Goal: Navigation & Orientation: Understand site structure

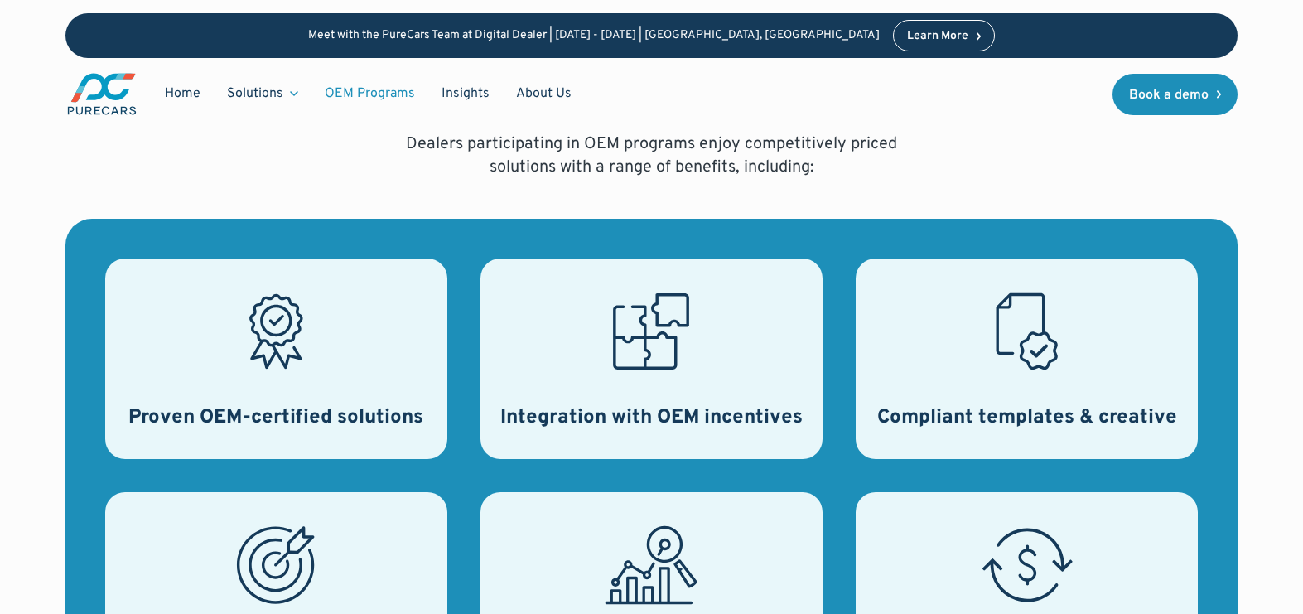
scroll to position [738, 0]
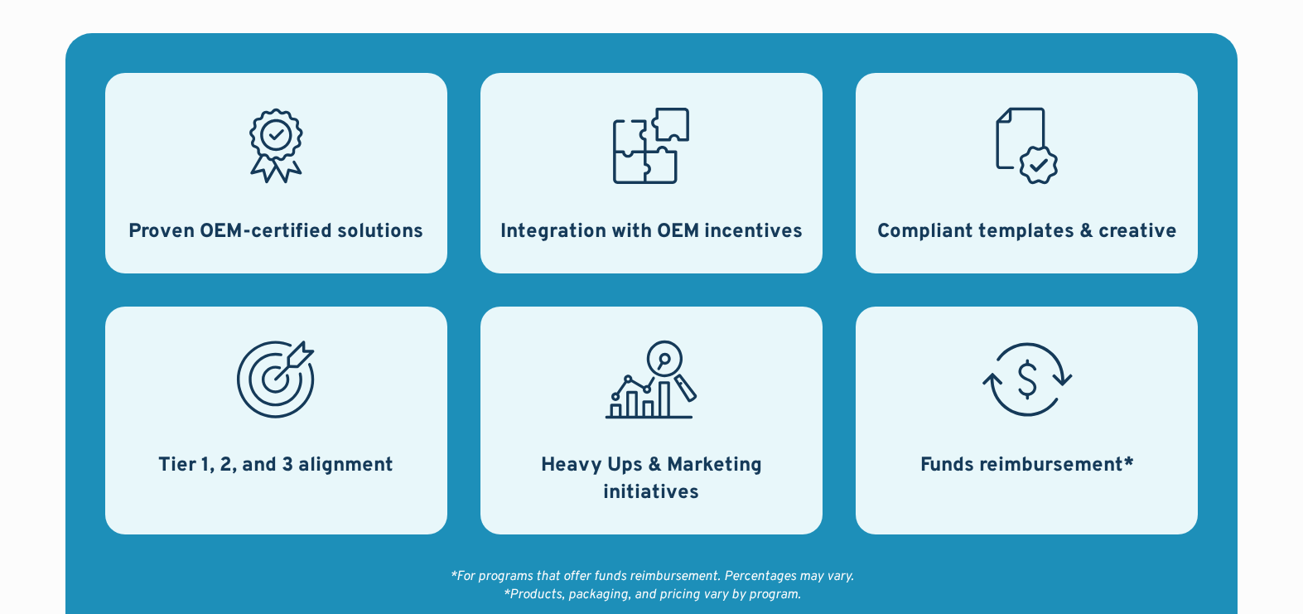
click at [270, 383] on icon at bounding box center [275, 379] width 93 height 93
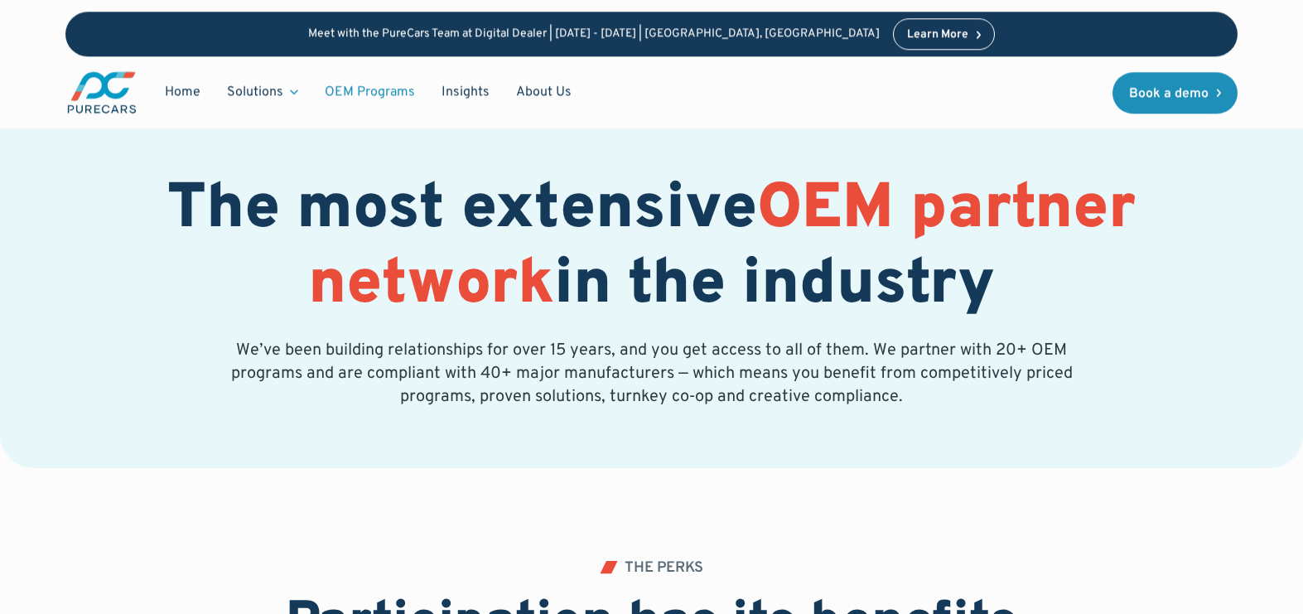
scroll to position [0, 0]
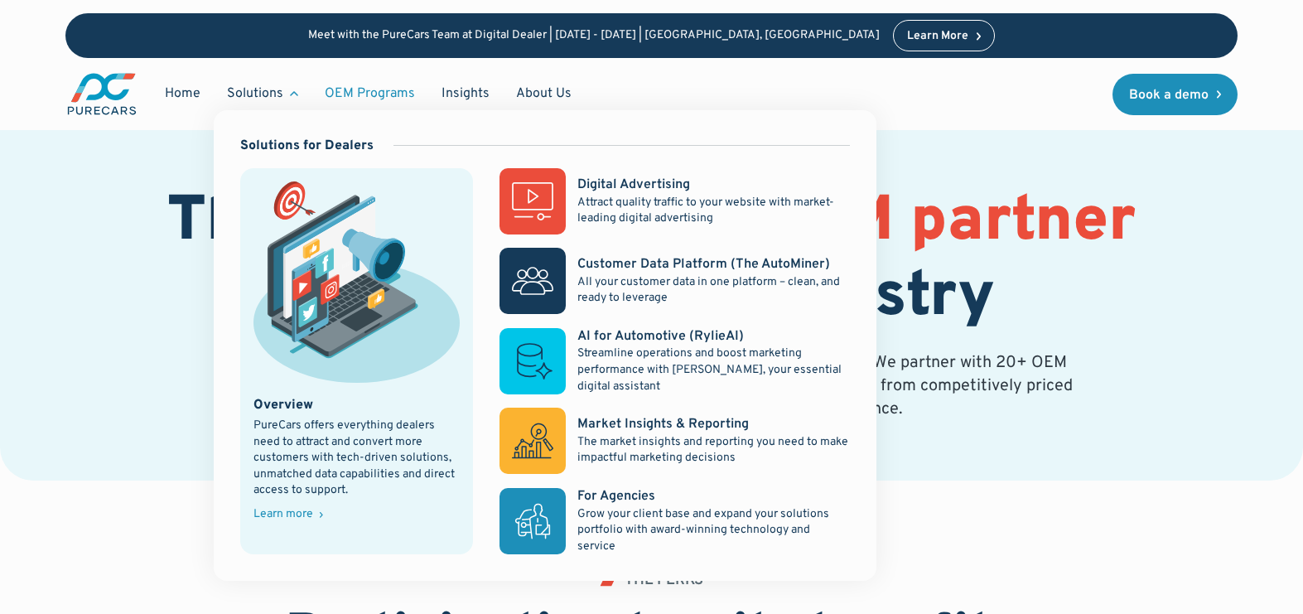
click at [296, 513] on div "Learn more" at bounding box center [283, 515] width 60 height 12
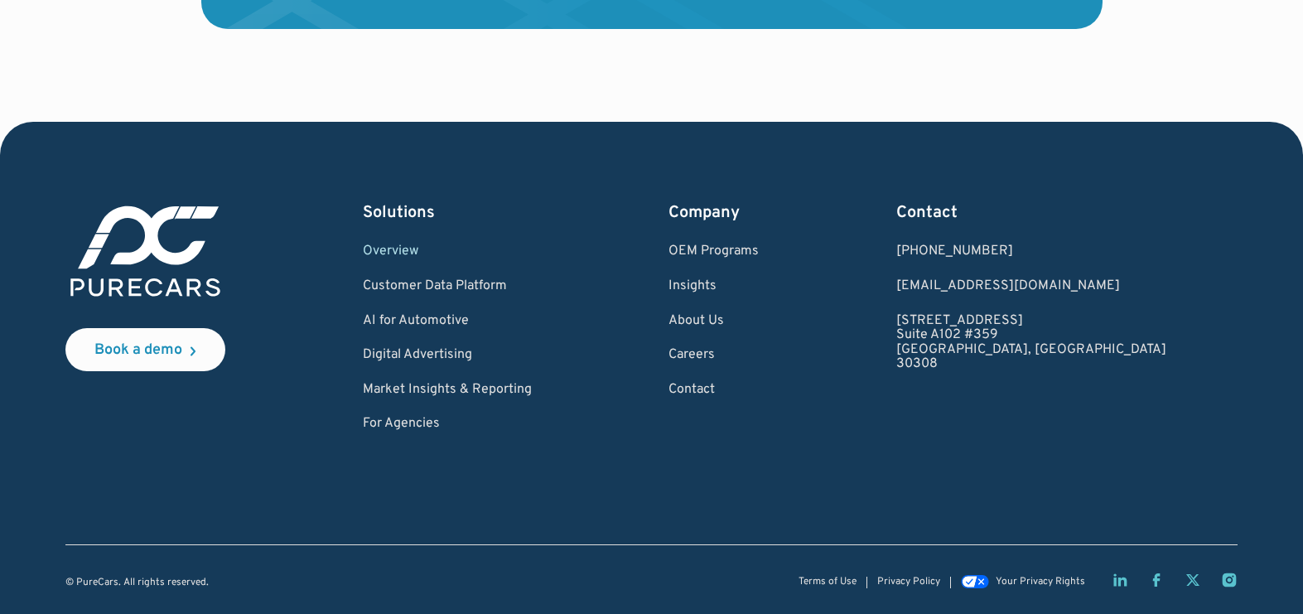
scroll to position [3353, 0]
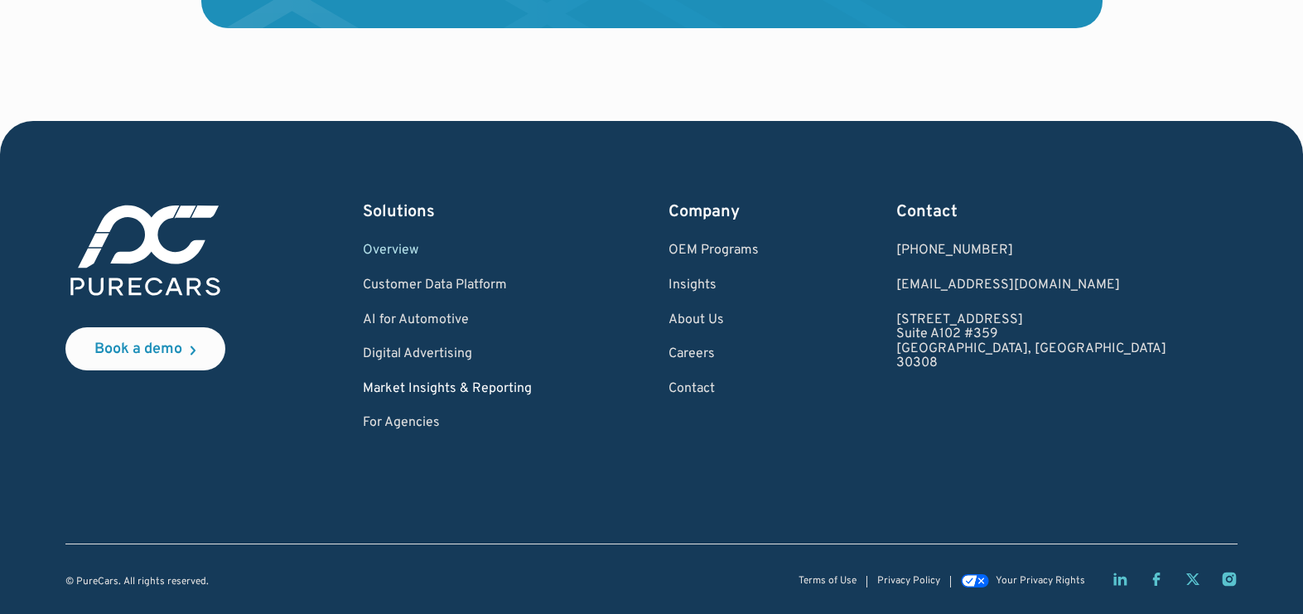
click at [504, 388] on link "Market Insights & Reporting" at bounding box center [447, 389] width 169 height 15
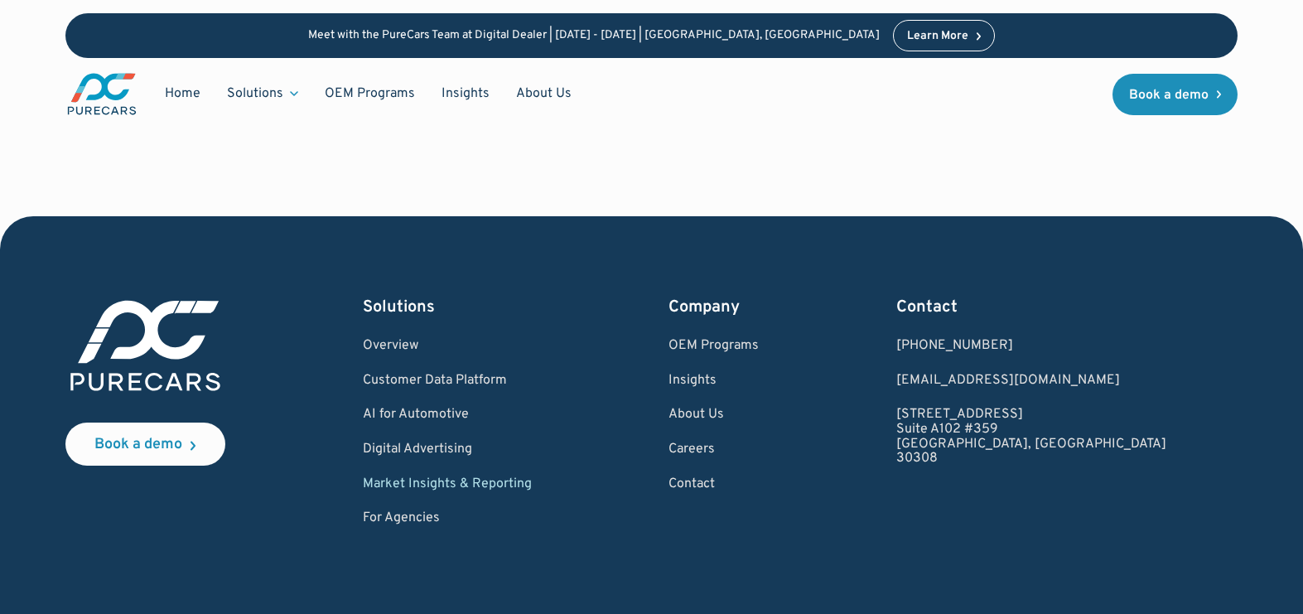
scroll to position [2449, 0]
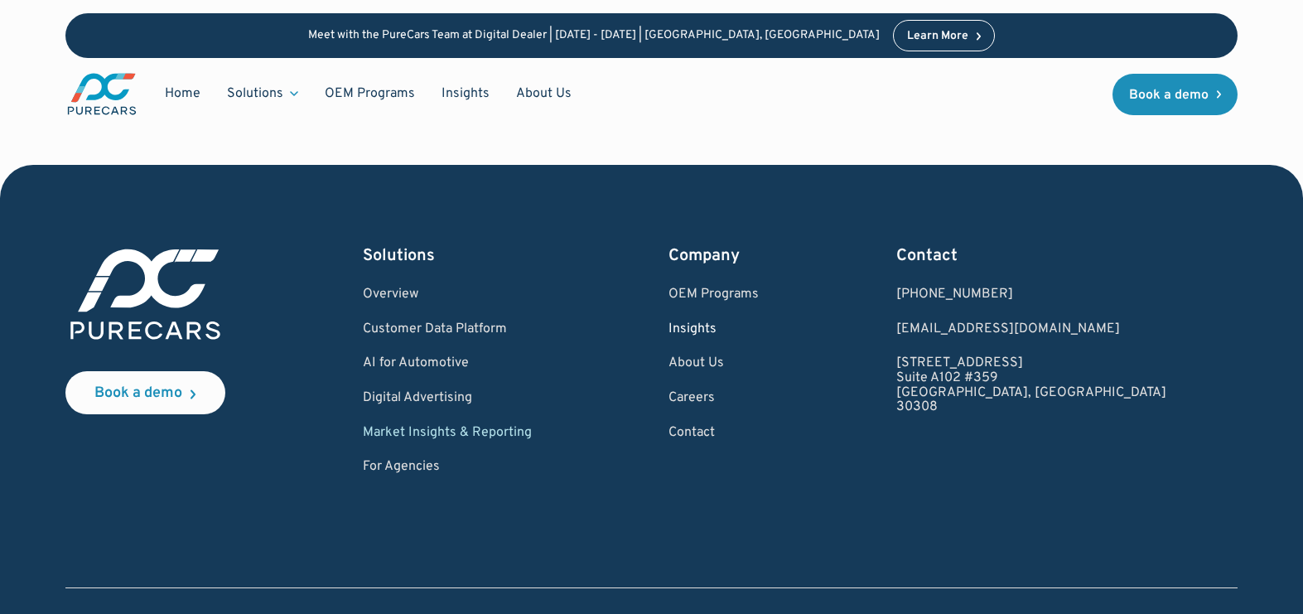
click at [759, 325] on link "Insights" at bounding box center [713, 329] width 90 height 15
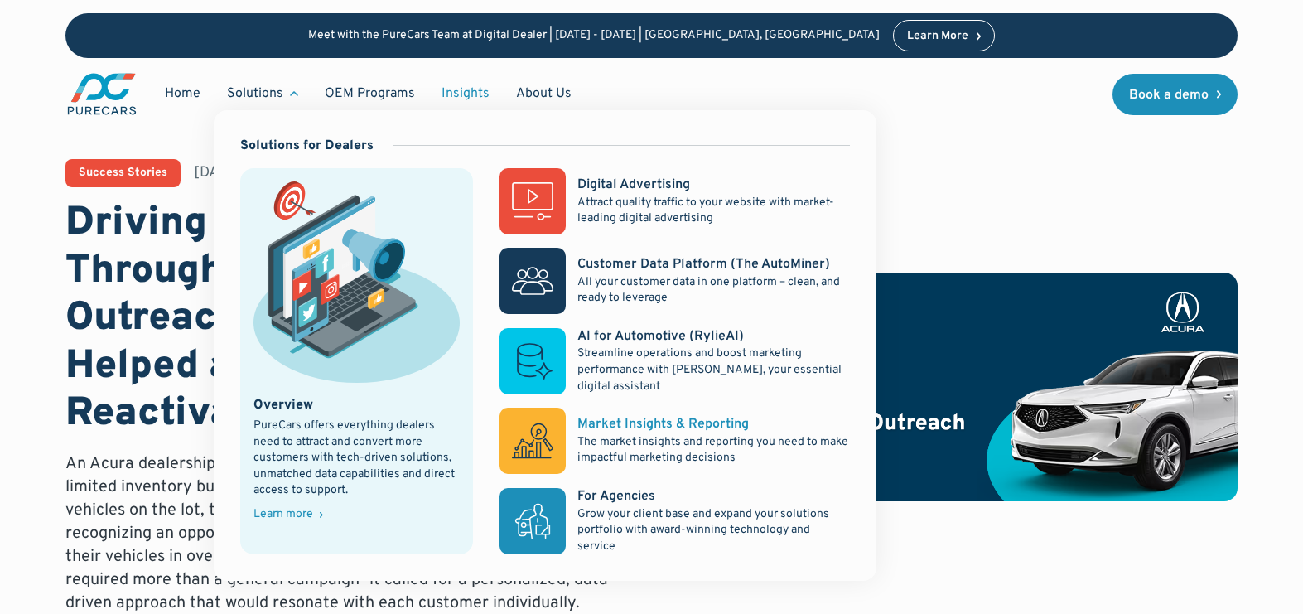
click at [621, 422] on div "Market Insights & Reporting" at bounding box center [662, 424] width 171 height 18
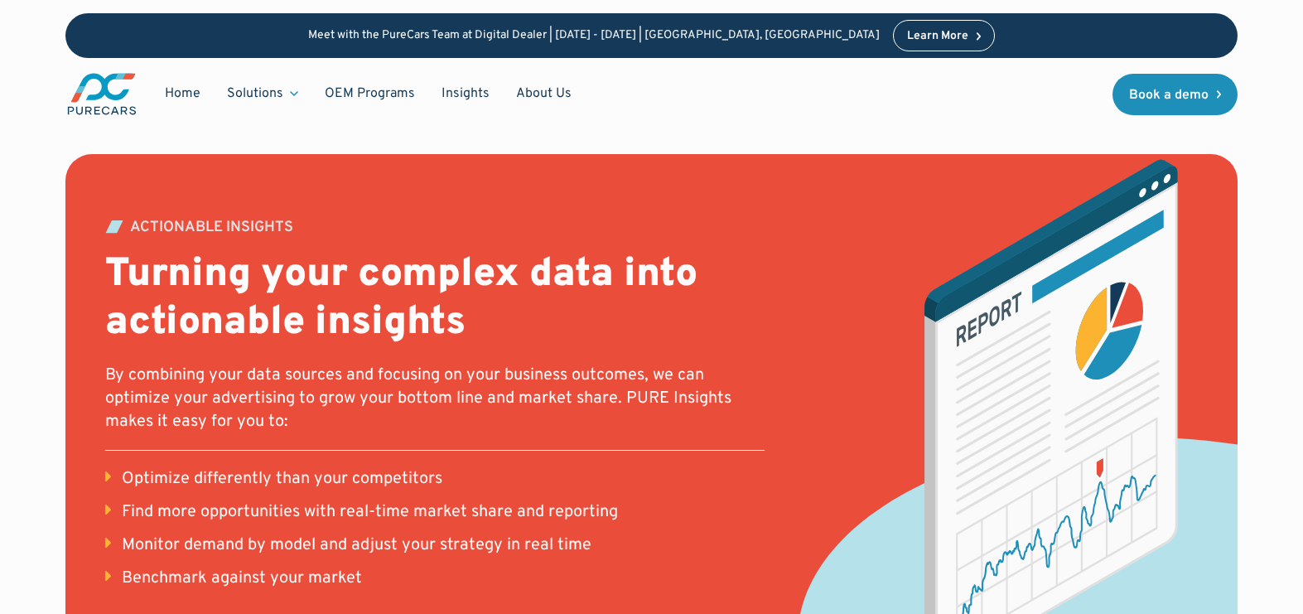
scroll to position [1820, 0]
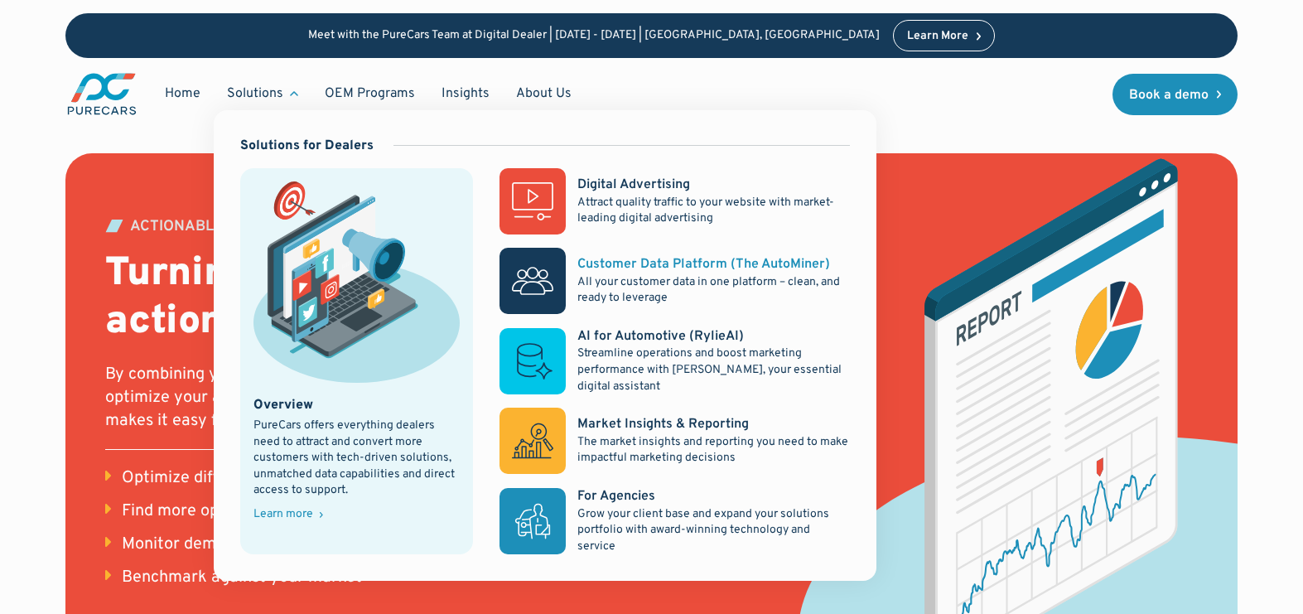
click at [648, 261] on div "Customer Data Platform (The AutoMiner)" at bounding box center [703, 264] width 253 height 18
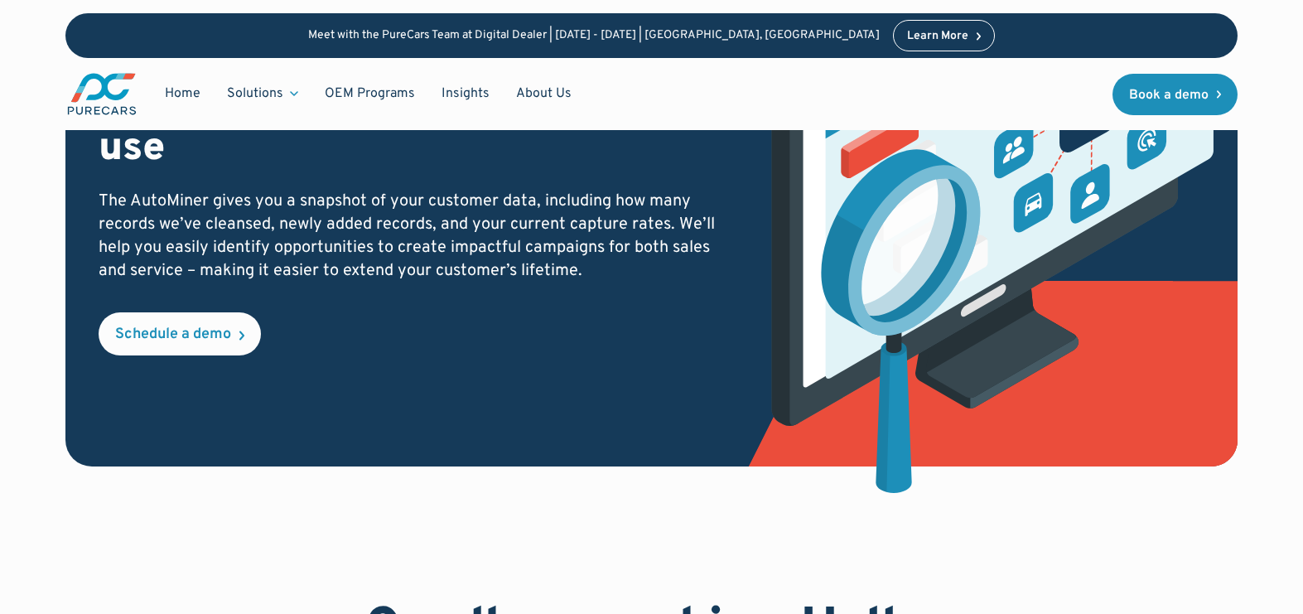
scroll to position [231, 0]
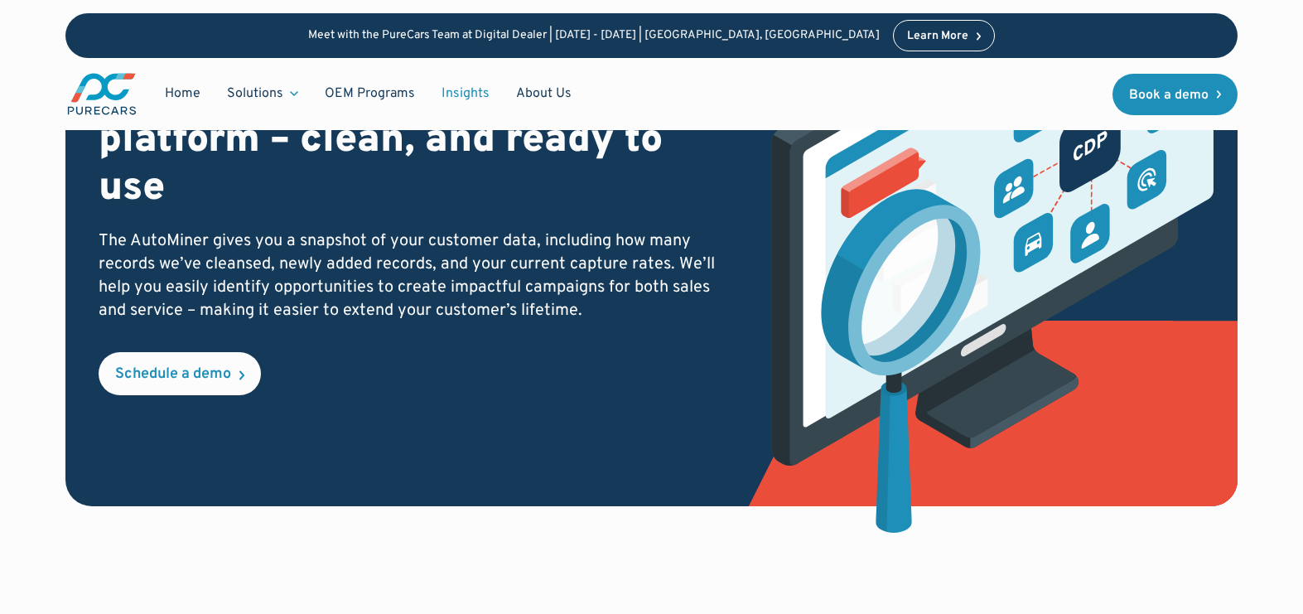
click at [465, 91] on link "Insights" at bounding box center [465, 93] width 75 height 31
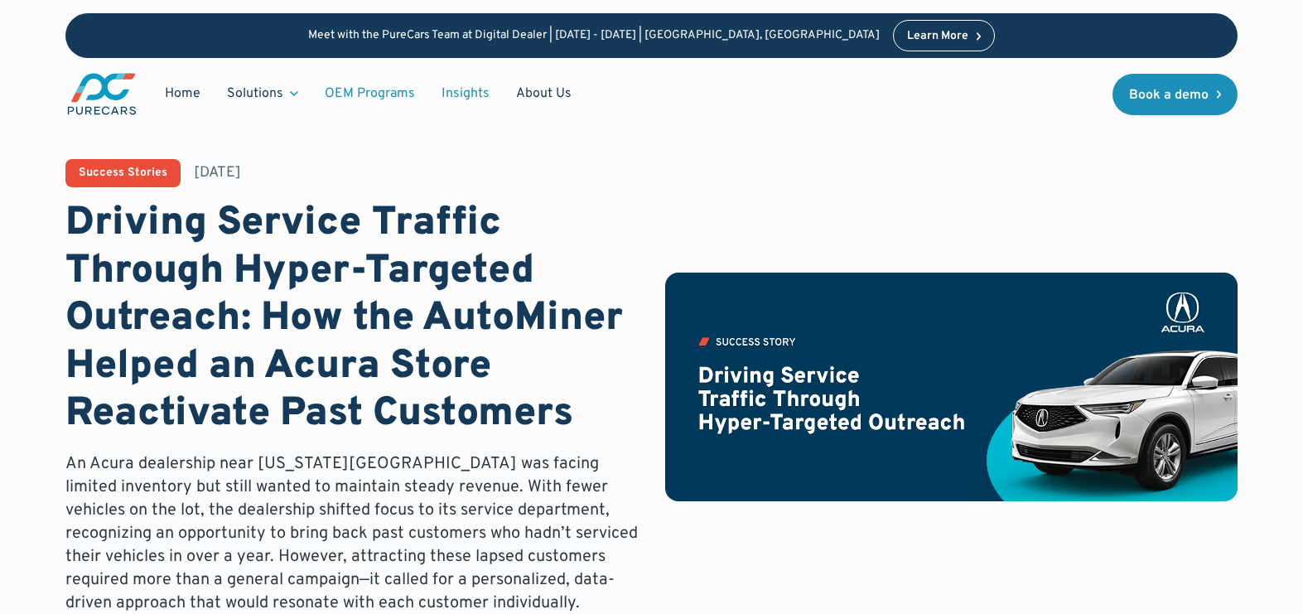
click at [379, 102] on link "OEM Programs" at bounding box center [369, 93] width 117 height 31
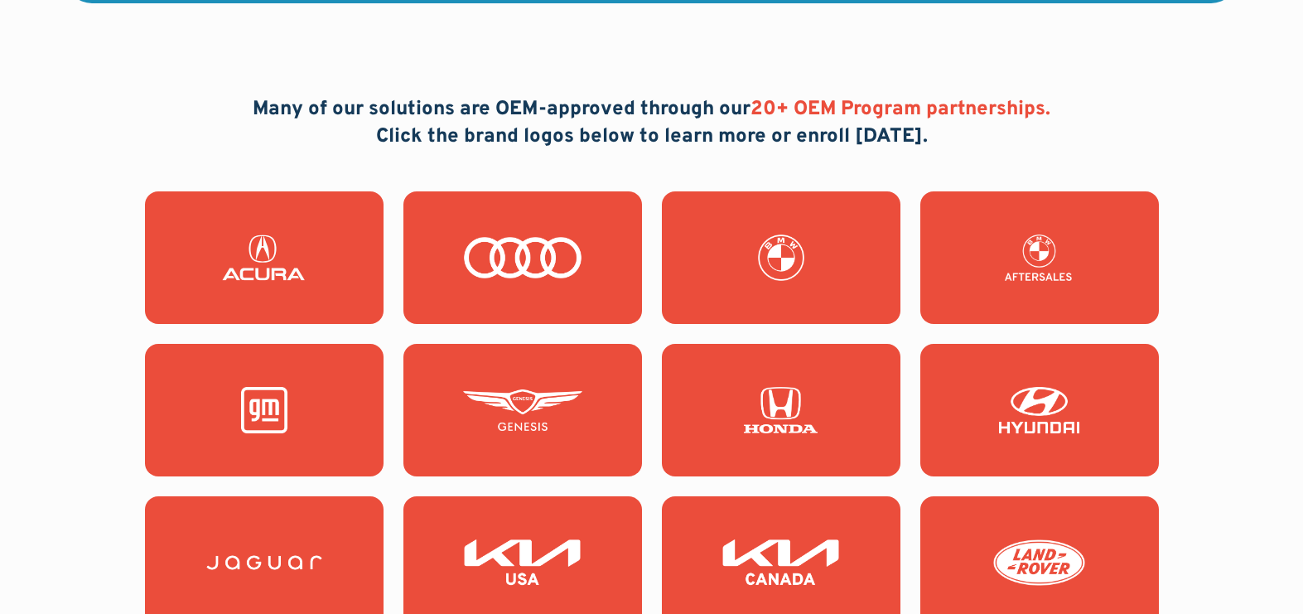
scroll to position [1506, 0]
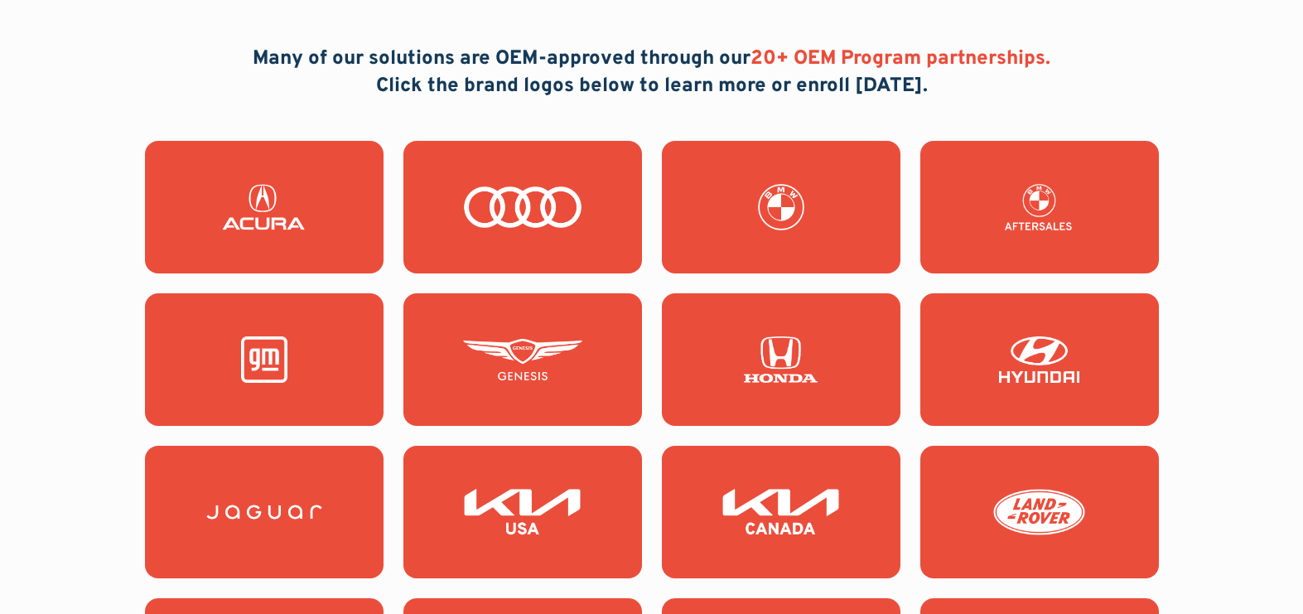
click at [1054, 512] on img at bounding box center [1039, 512] width 119 height 46
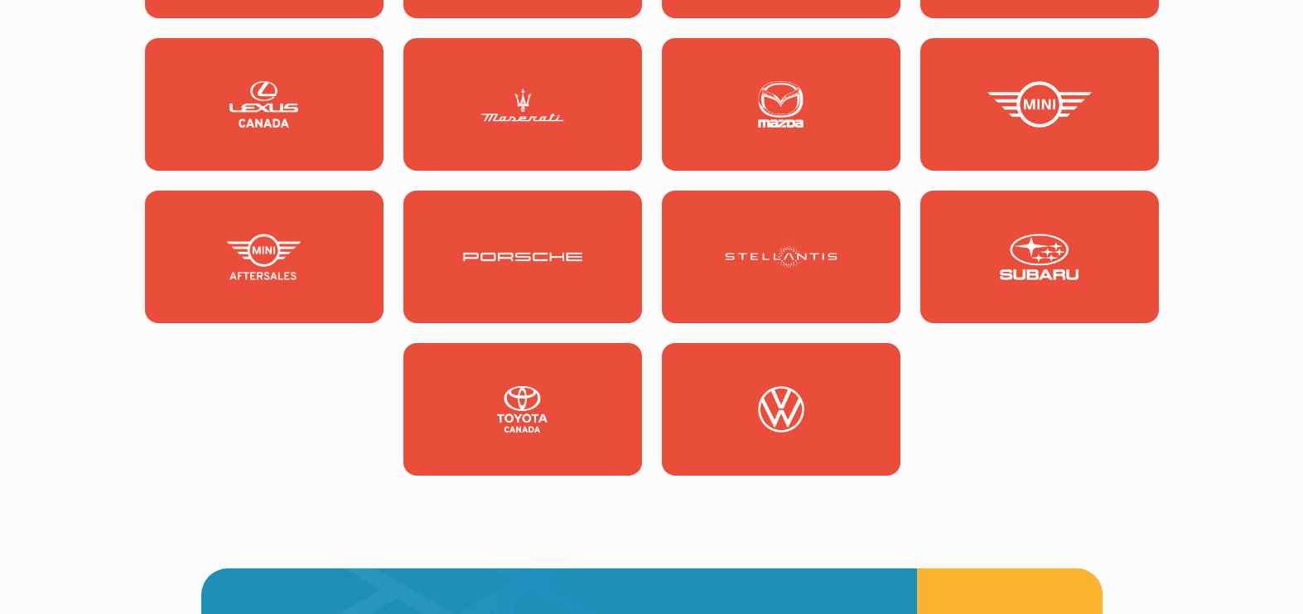
scroll to position [2114, 0]
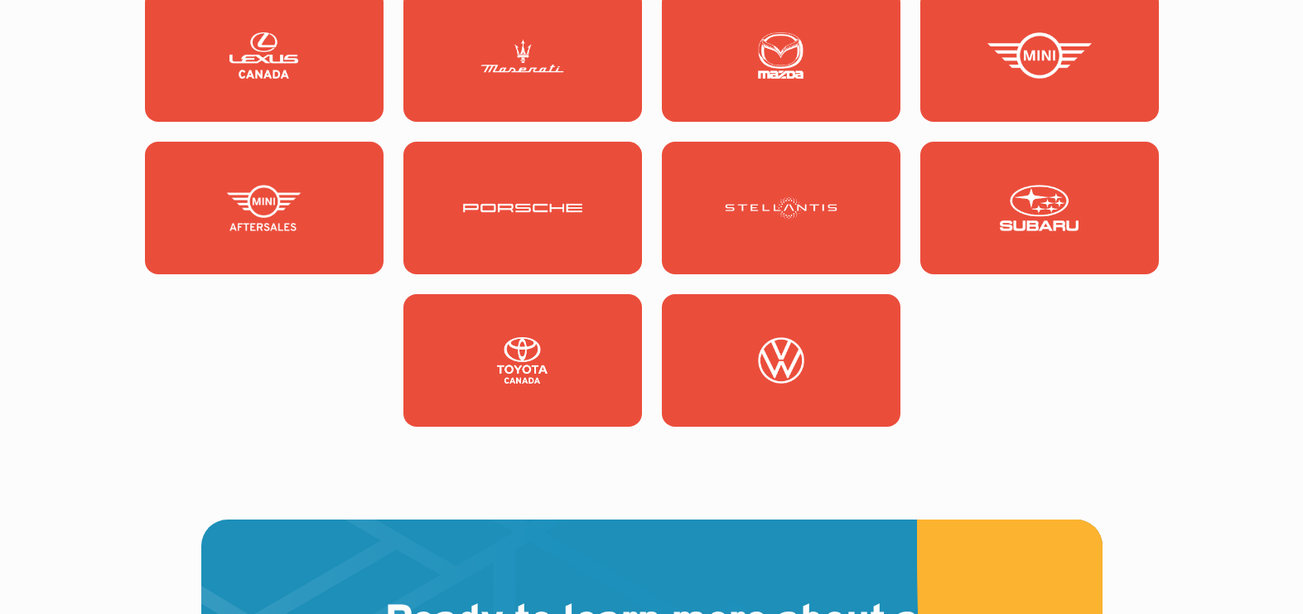
click at [794, 351] on img at bounding box center [780, 360] width 119 height 46
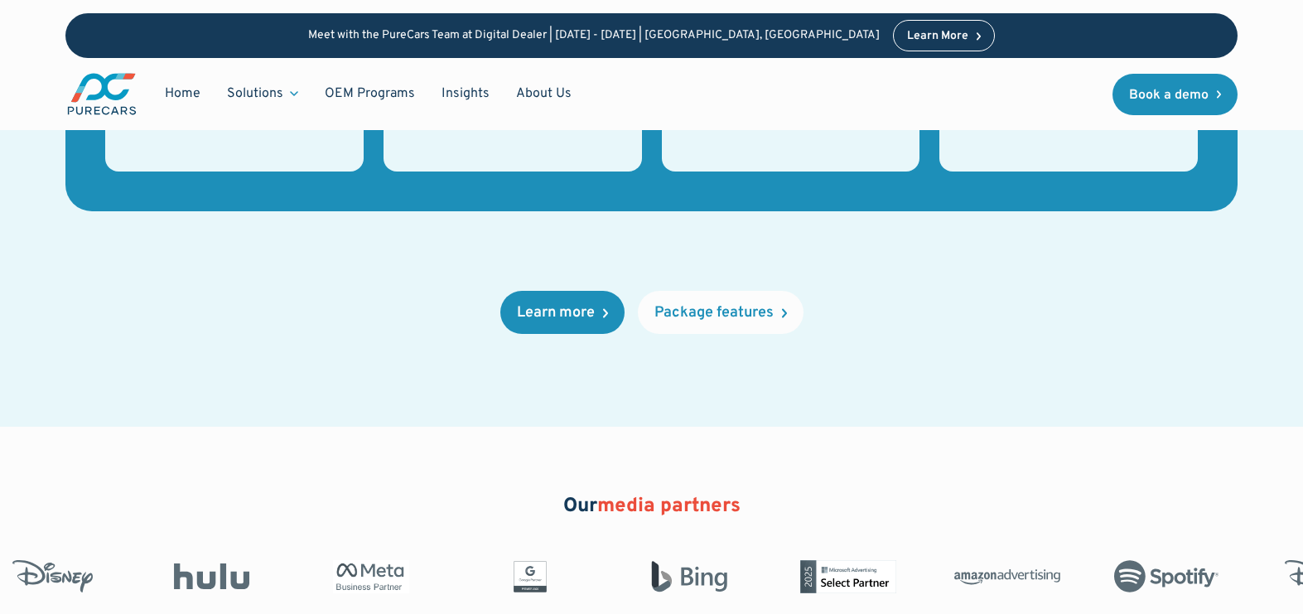
scroll to position [2887, 0]
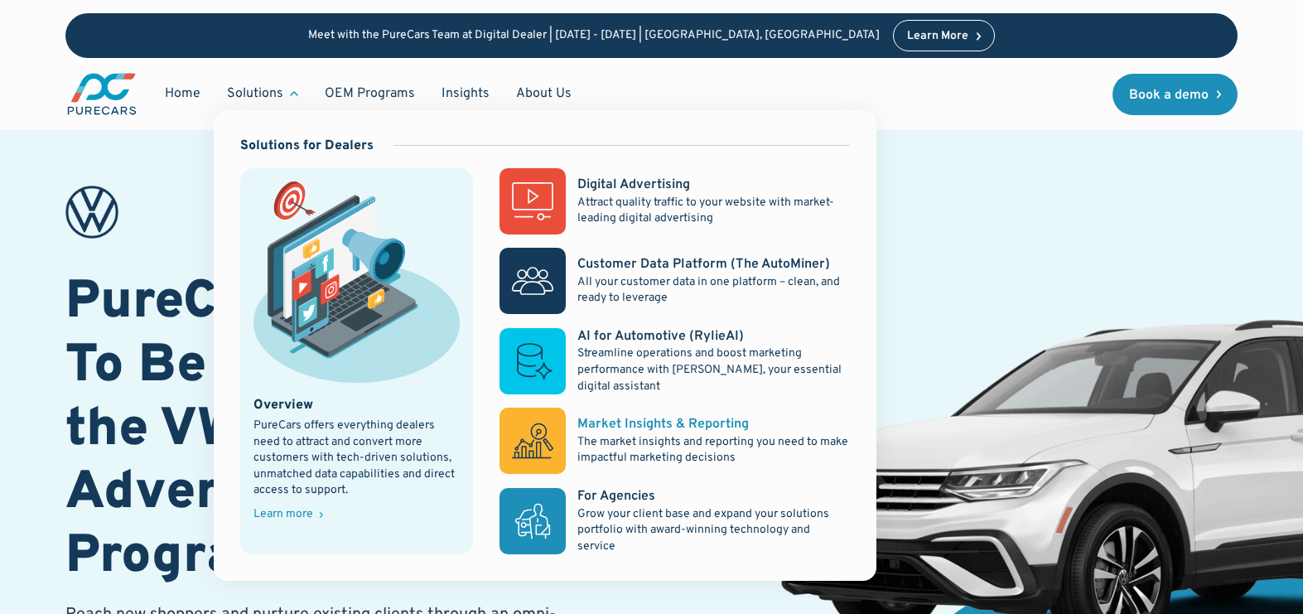
click at [667, 424] on div "Market Insights & Reporting" at bounding box center [662, 424] width 171 height 18
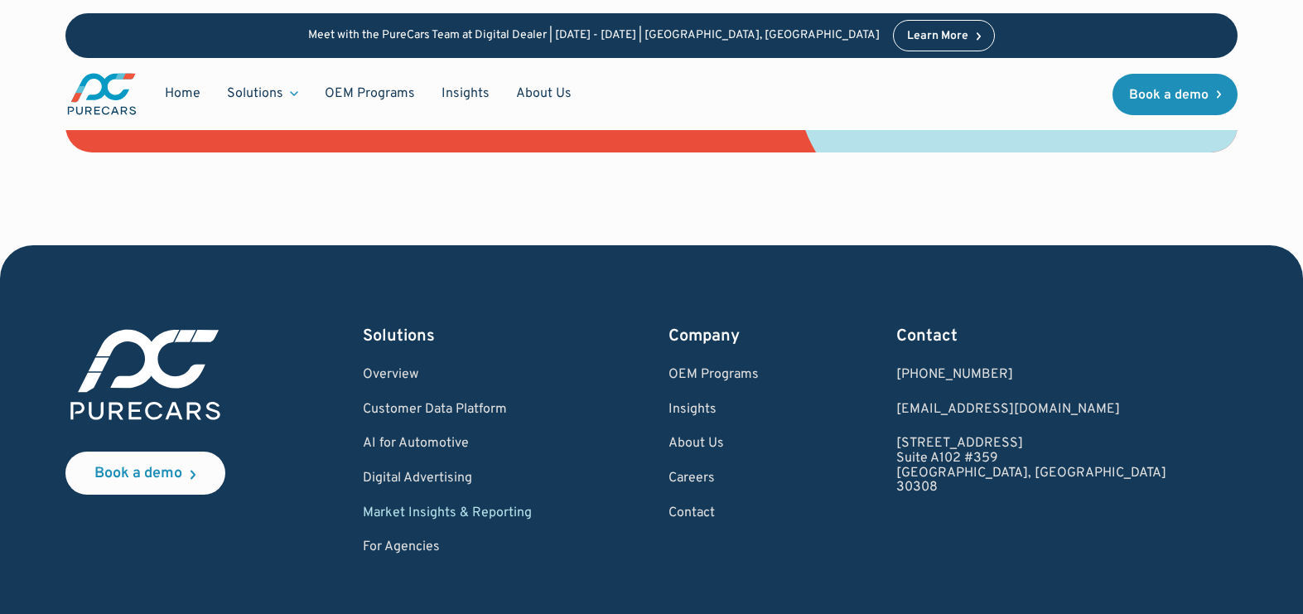
scroll to position [2377, 0]
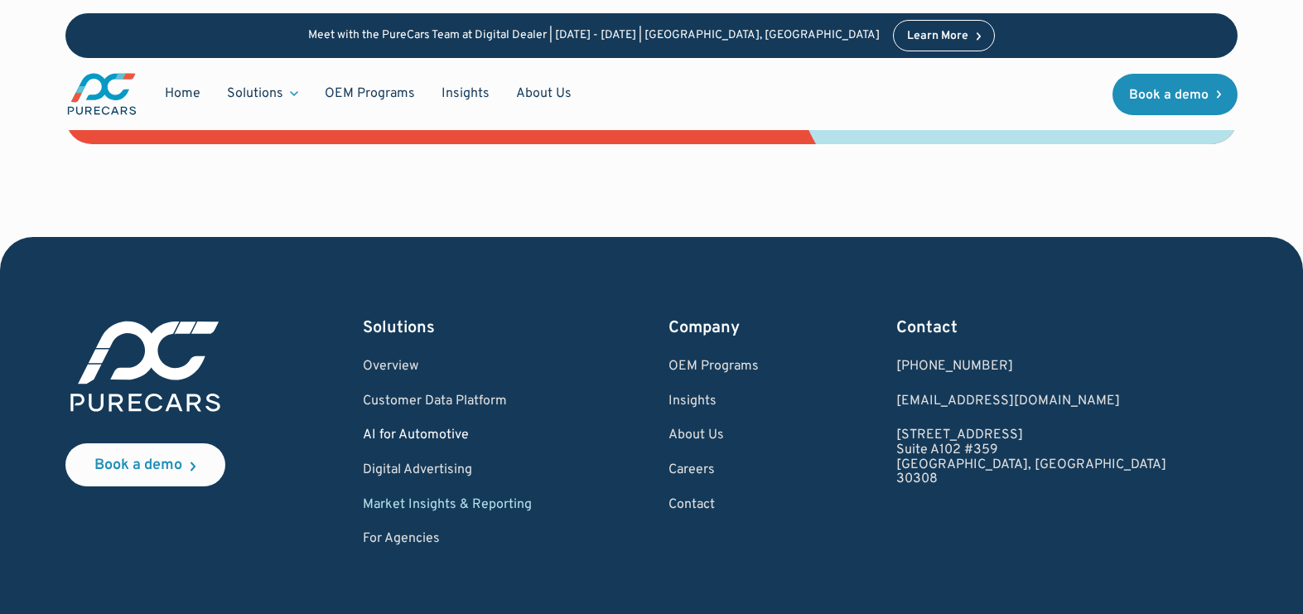
click at [487, 432] on link "AI for Automotive" at bounding box center [447, 435] width 169 height 15
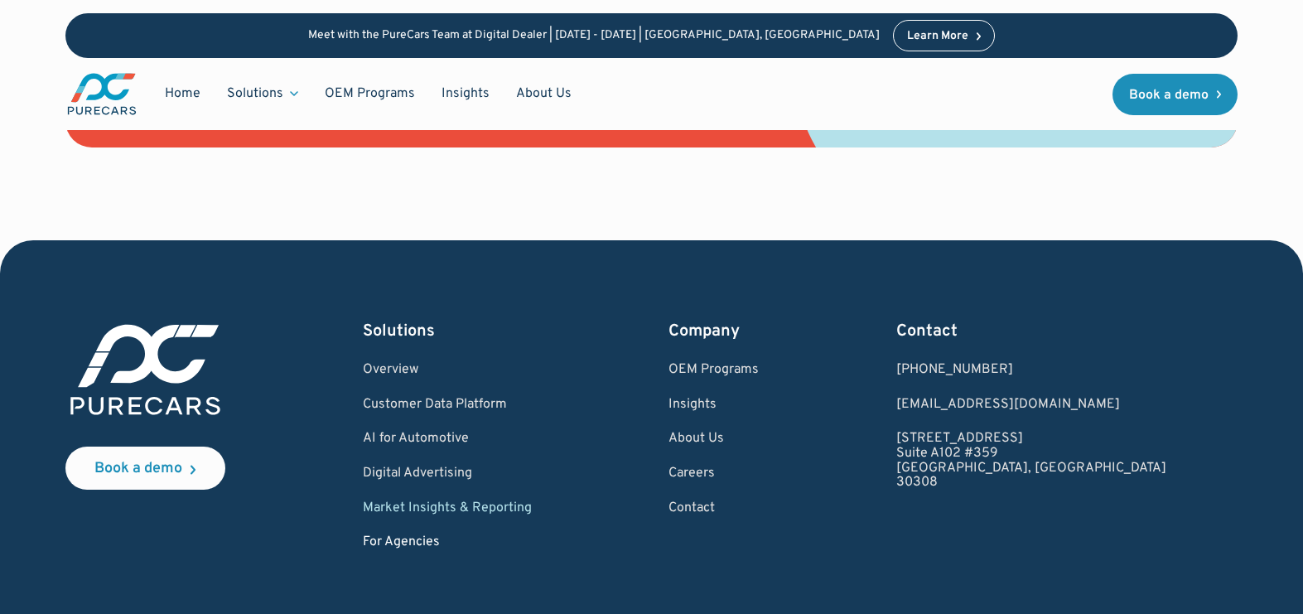
click at [456, 541] on link "For Agencies" at bounding box center [447, 542] width 169 height 15
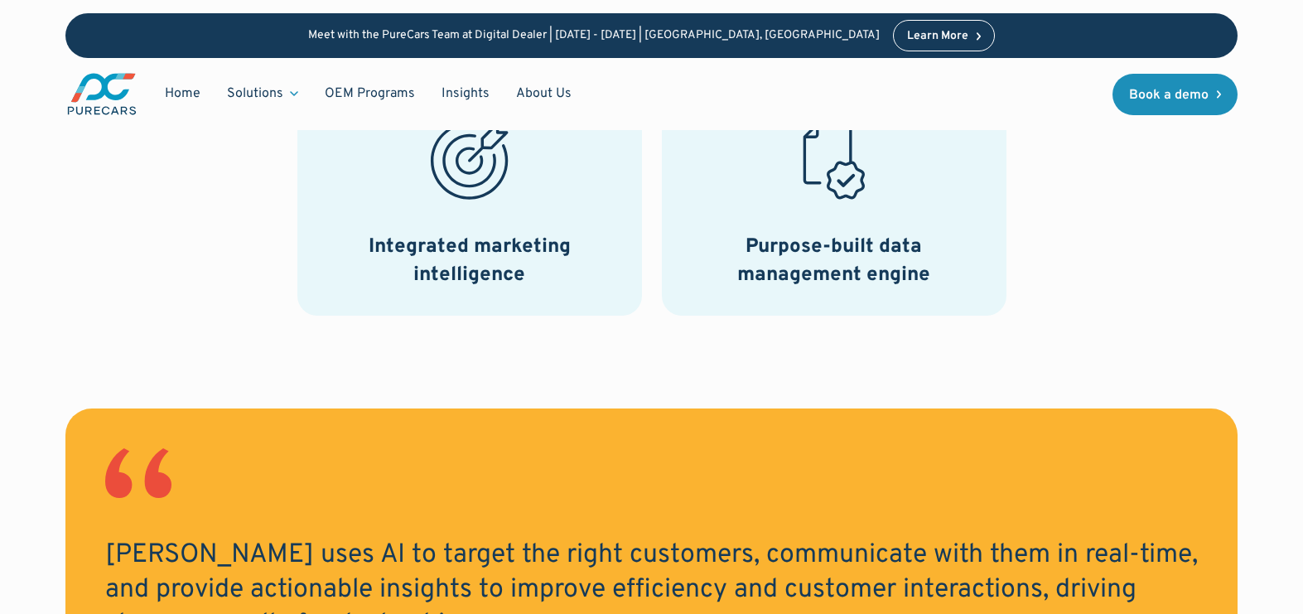
scroll to position [1085, 0]
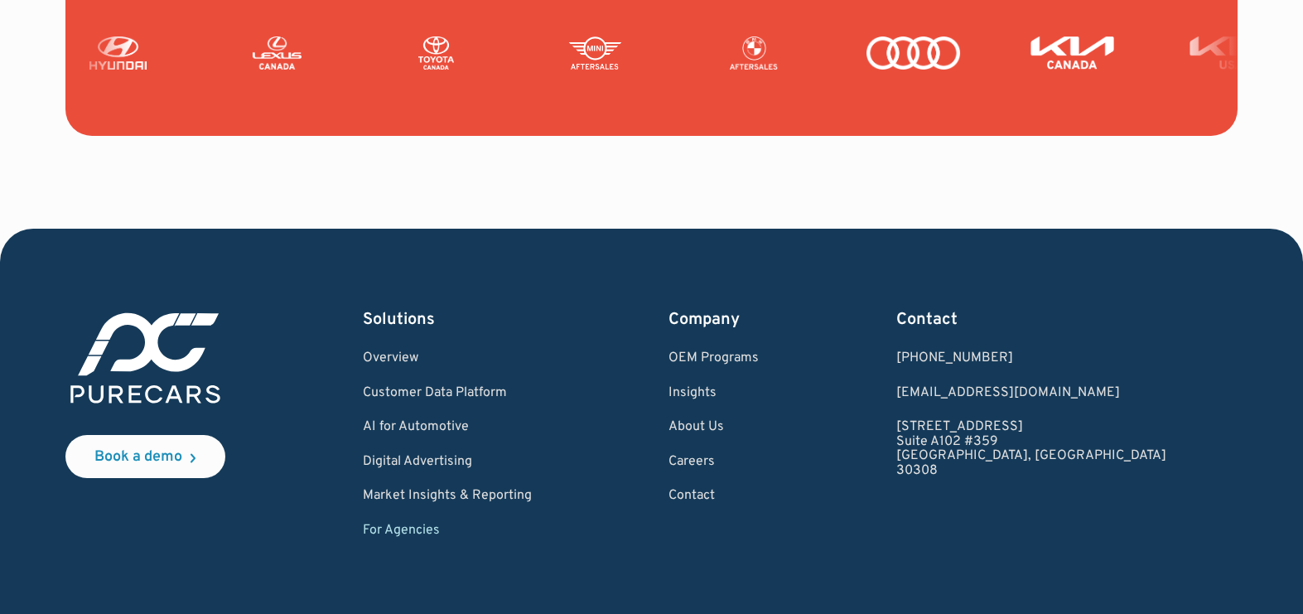
scroll to position [4104, 0]
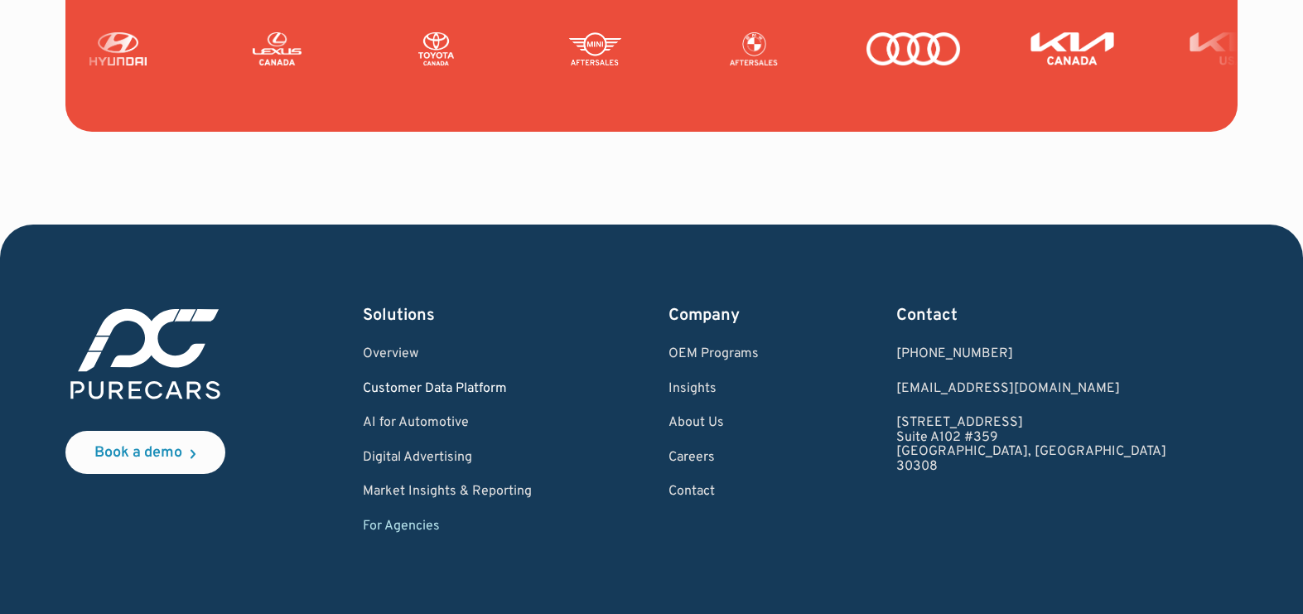
click at [471, 385] on link "Customer Data Platform" at bounding box center [447, 389] width 169 height 15
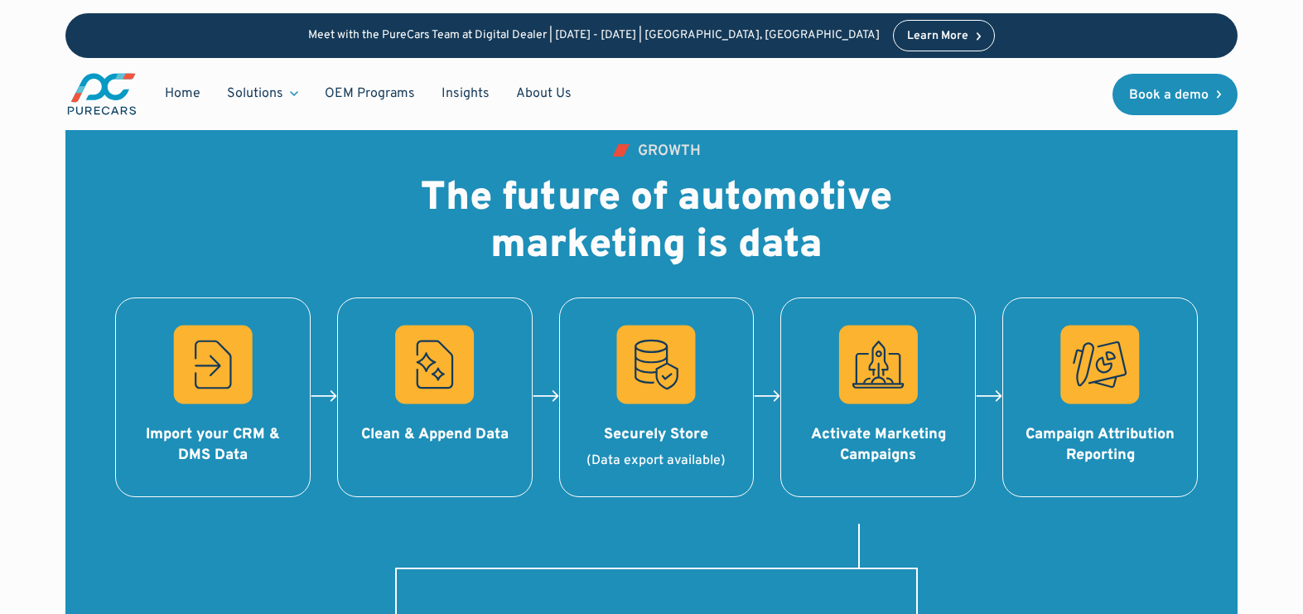
scroll to position [1676, 0]
